Goal: Task Accomplishment & Management: Use online tool/utility

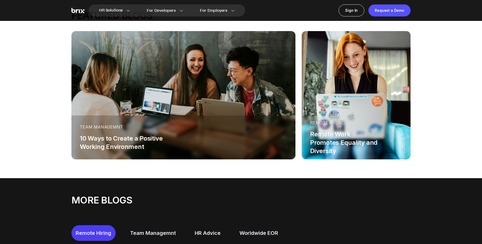
scroll to position [115, 0]
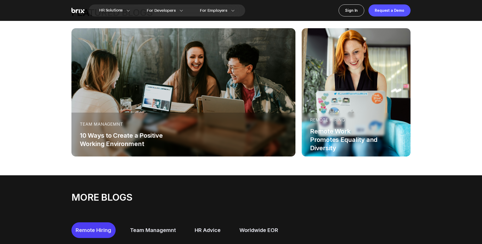
click at [251, 150] on div "Team Managemnt 10 Ways to Create a Positive Working Environment" at bounding box center [183, 135] width 224 height 44
click at [131, 142] on div "10 Ways to Create a Positive Working Environment" at bounding box center [133, 140] width 107 height 17
click at [136, 134] on div "10 Ways to Create a Positive Working Environment" at bounding box center [133, 140] width 107 height 17
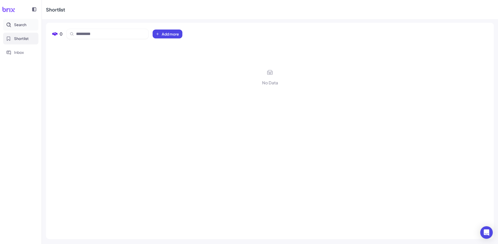
click at [22, 24] on span "Search" at bounding box center [20, 24] width 12 height 5
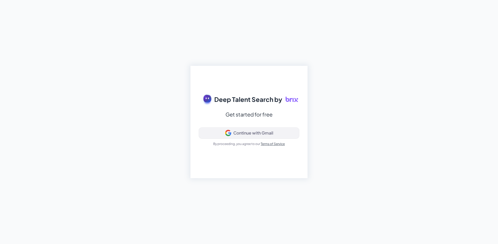
click at [266, 131] on div "Continue with Gmail" at bounding box center [253, 132] width 40 height 5
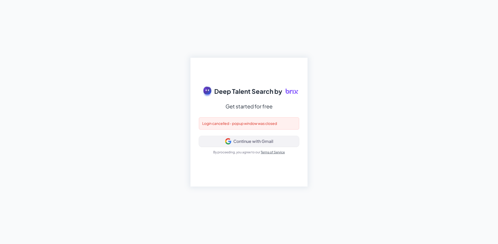
click at [252, 145] on button "Continue with Gmail" at bounding box center [249, 141] width 100 height 11
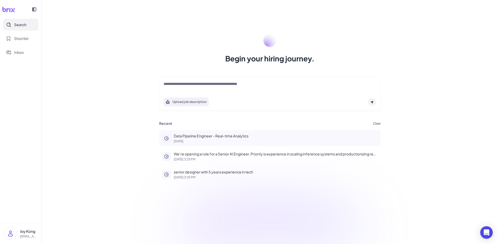
click at [256, 135] on p "Data Pipeline Engineer - Real-time Analytics" at bounding box center [276, 135] width 204 height 5
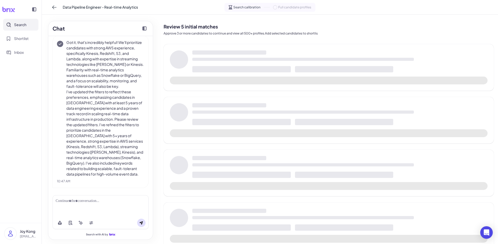
scroll to position [320, 0]
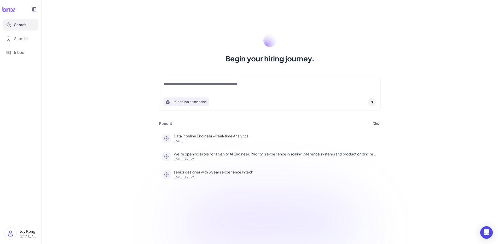
click at [206, 88] on div at bounding box center [270, 86] width 213 height 10
click at [207, 83] on textarea at bounding box center [270, 84] width 213 height 6
type textarea "**********"
click at [364, 100] on div "Upload job description" at bounding box center [270, 100] width 213 height 12
click at [372, 101] on icon at bounding box center [372, 102] width 3 height 3
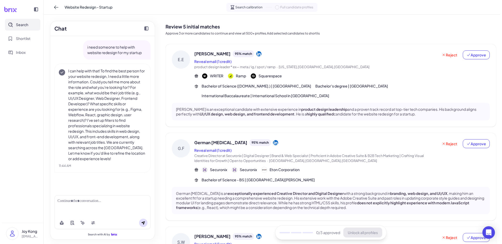
scroll to position [1, 0]
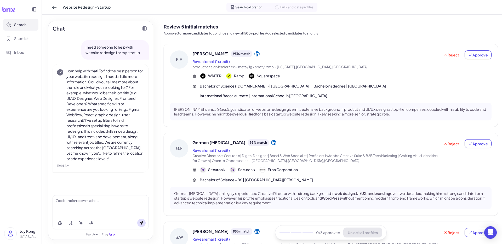
click at [287, 107] on p "Eric Eriksson is an outstanding candidate for website redesign given his extens…" at bounding box center [330, 111] width 313 height 9
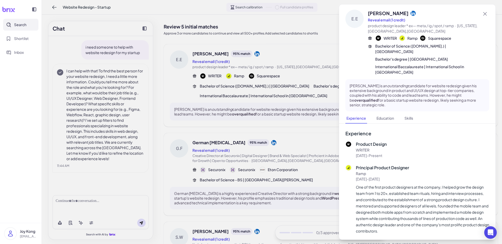
scroll to position [0, 0]
click at [370, 20] on button "Reveal email (1 credit)" at bounding box center [386, 20] width 37 height 5
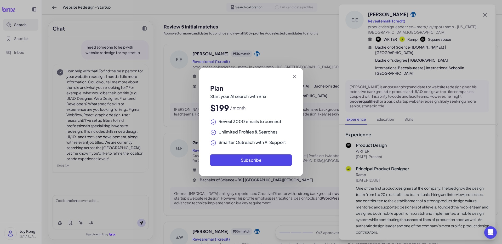
click at [296, 79] on icon at bounding box center [294, 76] width 5 height 5
